Goal: Register for event/course

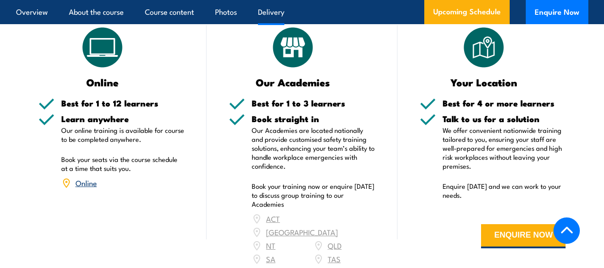
scroll to position [1520, 0]
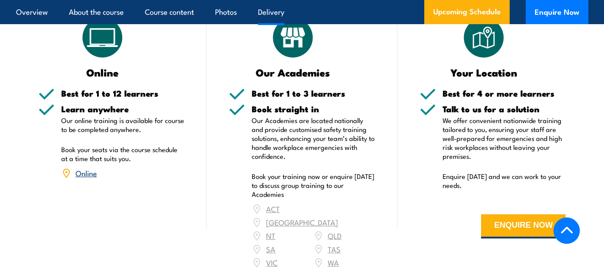
click at [87, 167] on link "Online" at bounding box center [86, 172] width 21 height 11
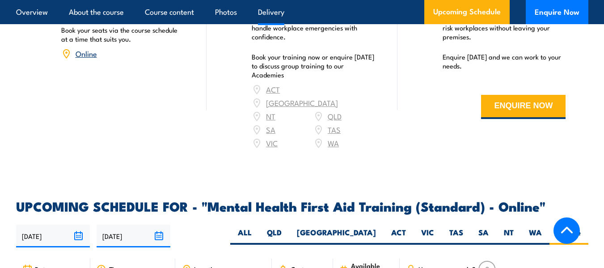
scroll to position [1636, 0]
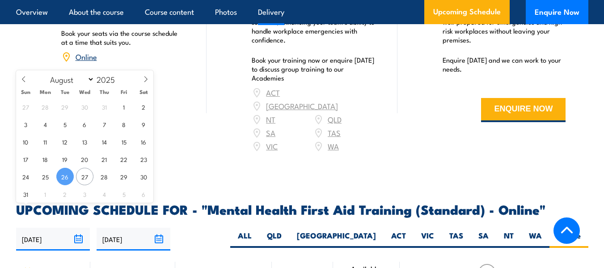
click at [79, 228] on input "[DATE]" at bounding box center [53, 239] width 74 height 23
click at [142, 78] on span at bounding box center [145, 82] width 15 height 24
select select "8"
click at [41, 173] on span "29" at bounding box center [45, 176] width 17 height 17
type input "29/09/2025"
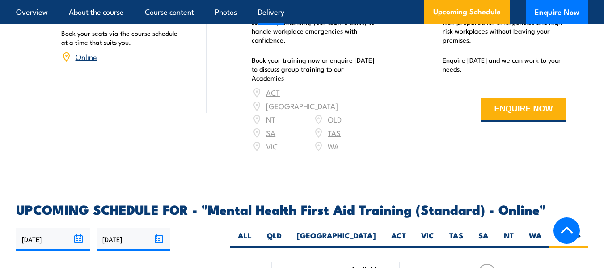
click at [160, 228] on input "[DATE]" at bounding box center [134, 239] width 74 height 23
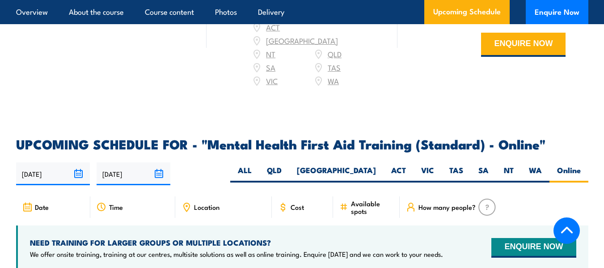
scroll to position [1681, 0]
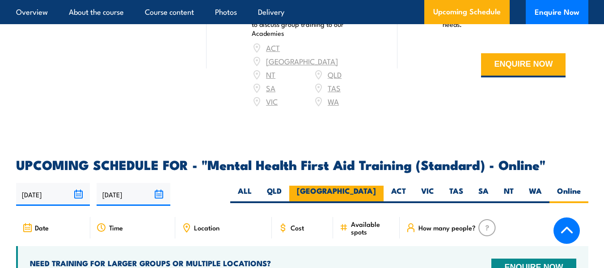
click at [368, 186] on label "[GEOGRAPHIC_DATA]" at bounding box center [336, 194] width 94 height 17
click at [376, 186] on input "[GEOGRAPHIC_DATA]" at bounding box center [379, 189] width 6 height 6
radio input "true"
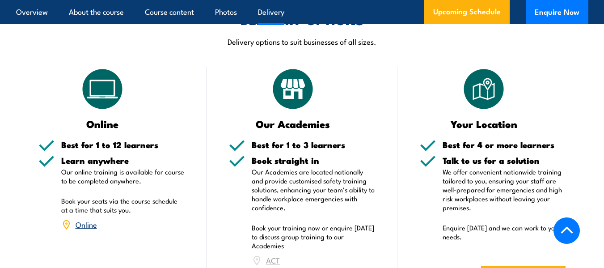
scroll to position [1457, 0]
